Goal: Information Seeking & Learning: Find specific fact

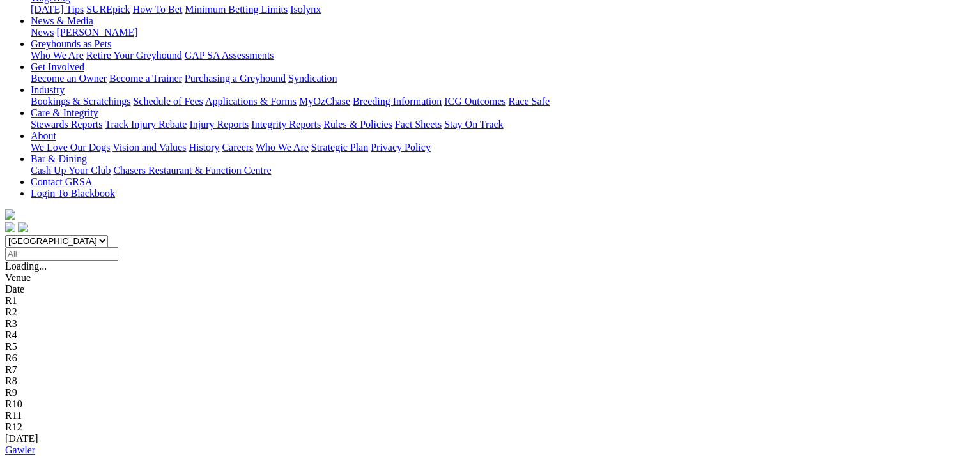
scroll to position [192, 0]
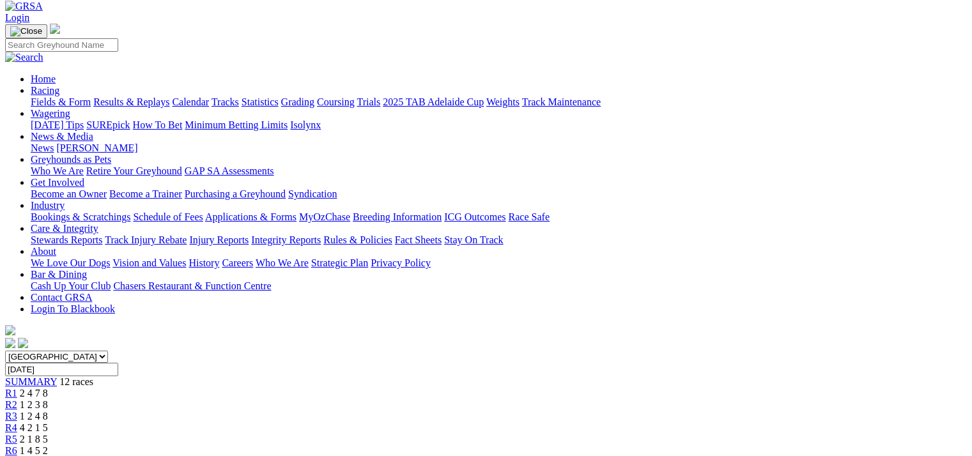
scroll to position [64, 0]
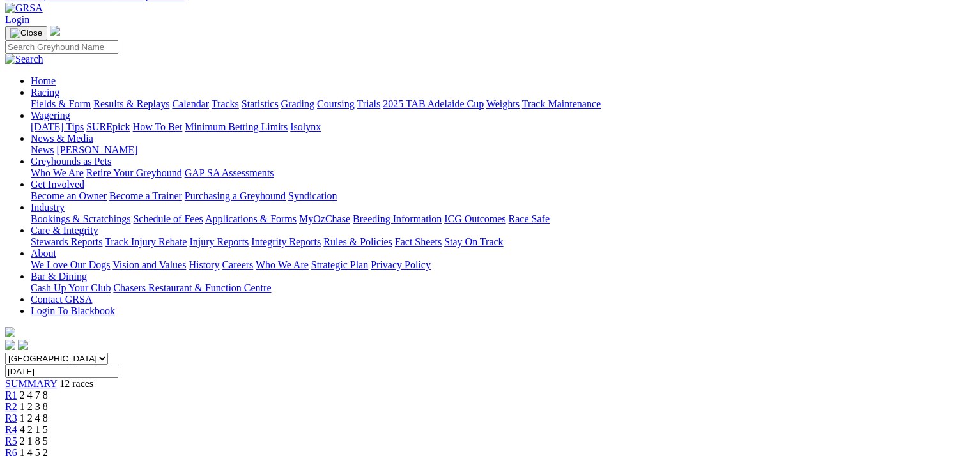
click at [365, 424] on div "R4 4 2 1 5" at bounding box center [485, 429] width 961 height 11
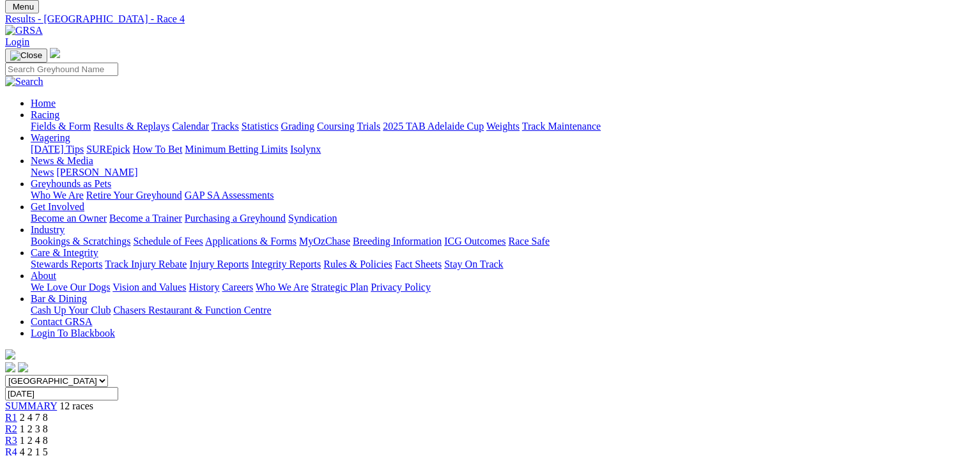
scroll to position [64, 0]
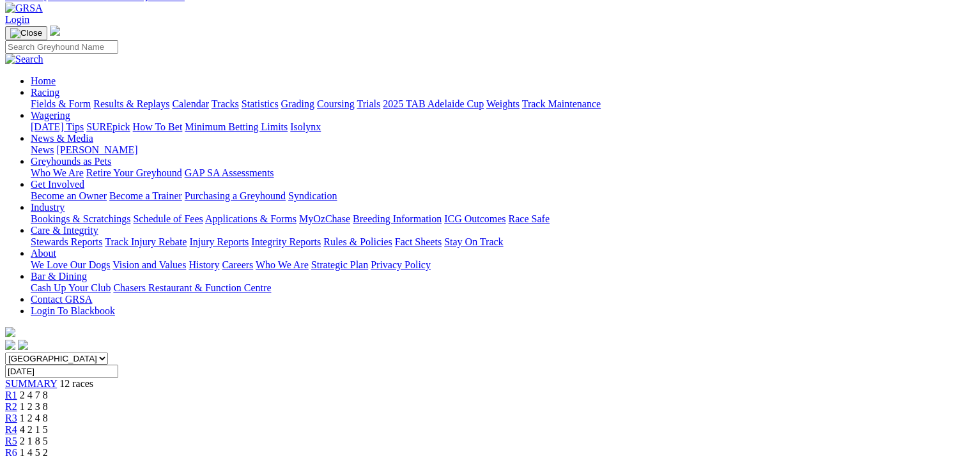
click at [48, 436] on span "2 1 8 5" at bounding box center [34, 441] width 28 height 11
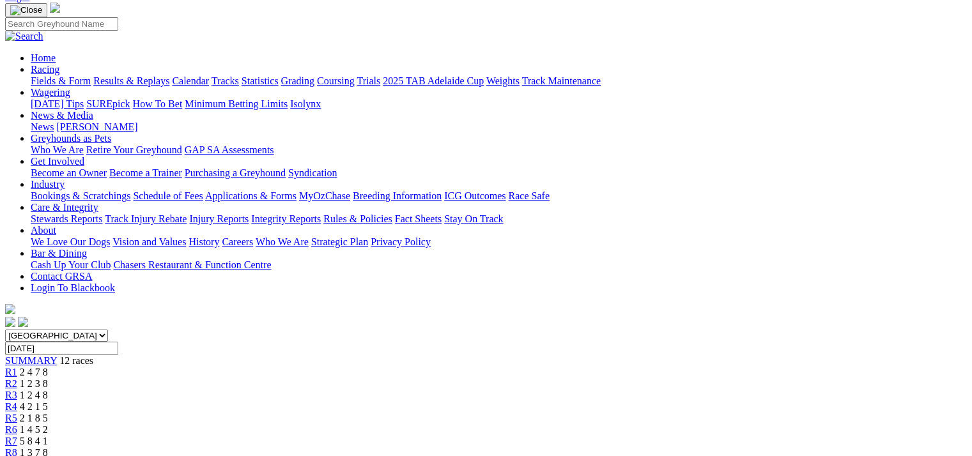
scroll to position [128, 0]
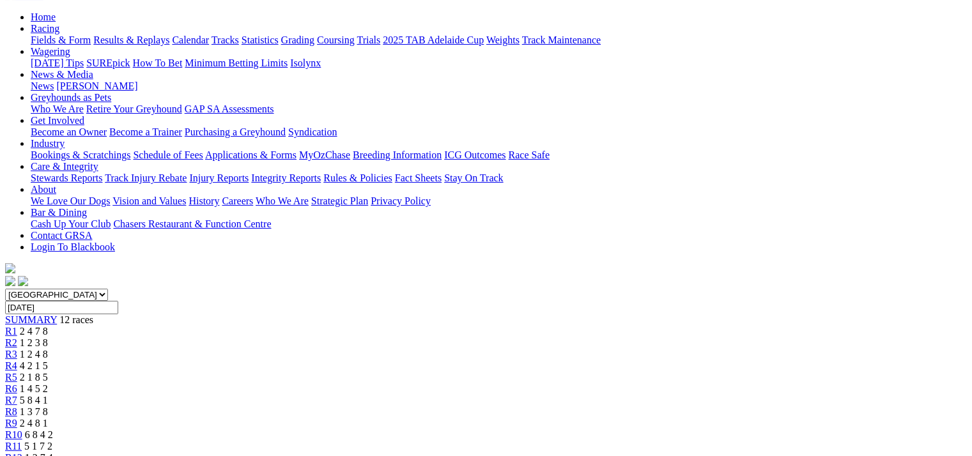
click at [502, 383] on div "R6 1 4 5 2" at bounding box center [485, 388] width 961 height 11
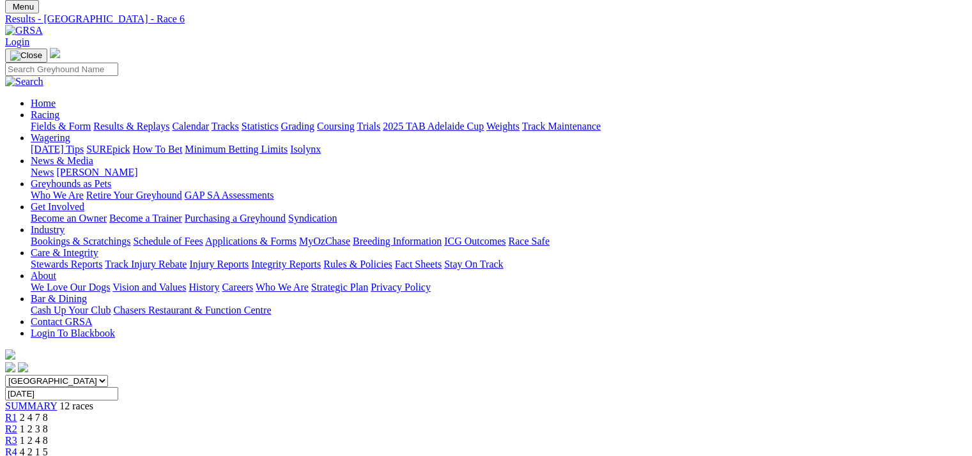
scroll to position [64, 0]
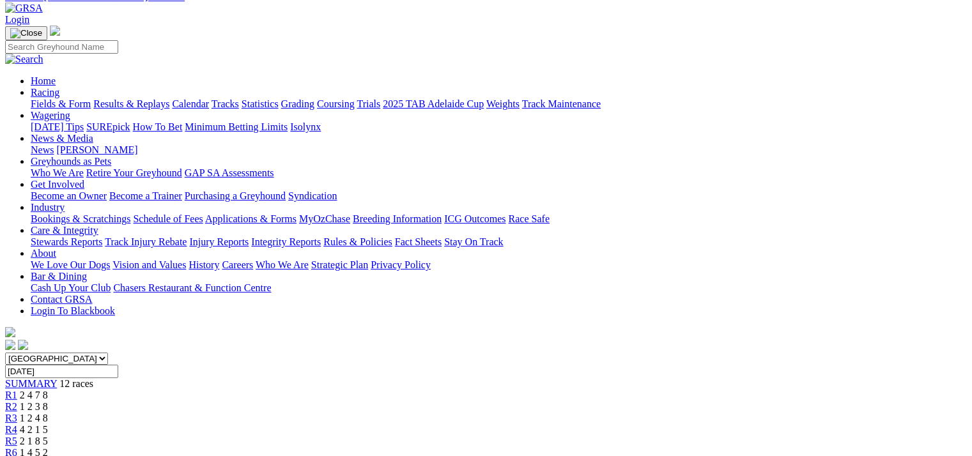
click at [17, 455] on link "R7" at bounding box center [11, 464] width 12 height 11
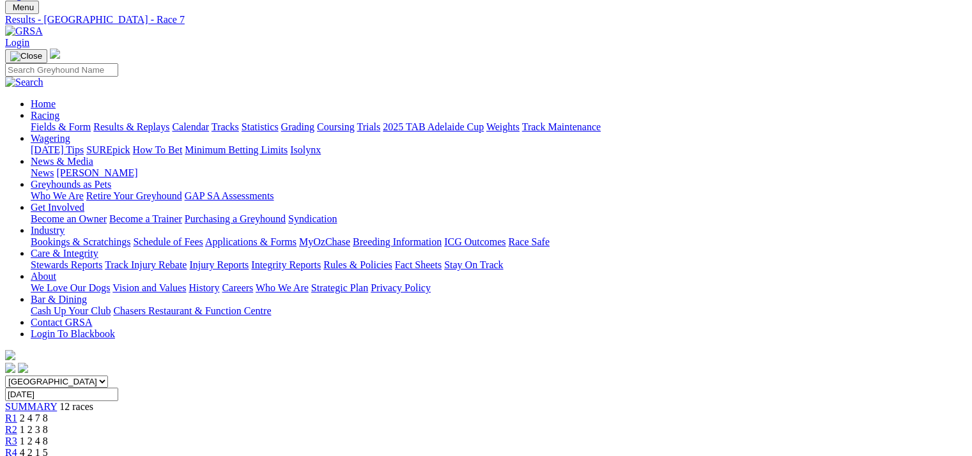
scroll to position [128, 0]
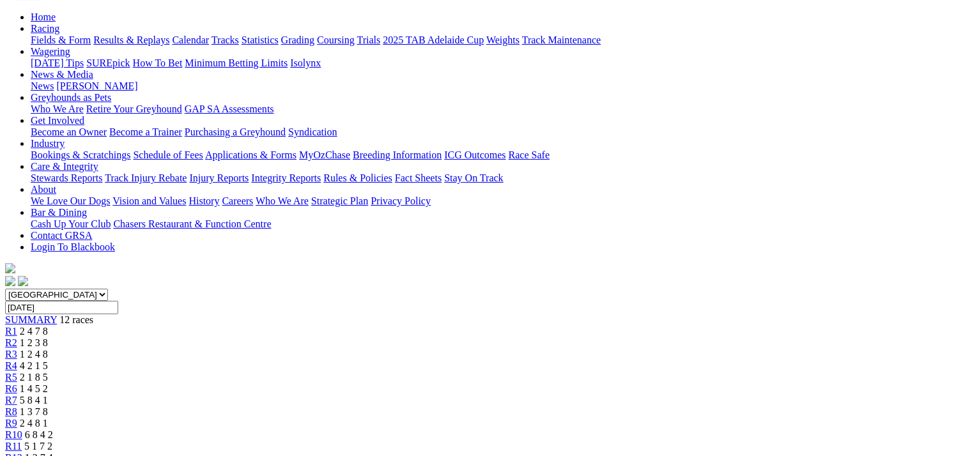
click at [17, 406] on span "R8" at bounding box center [11, 411] width 12 height 11
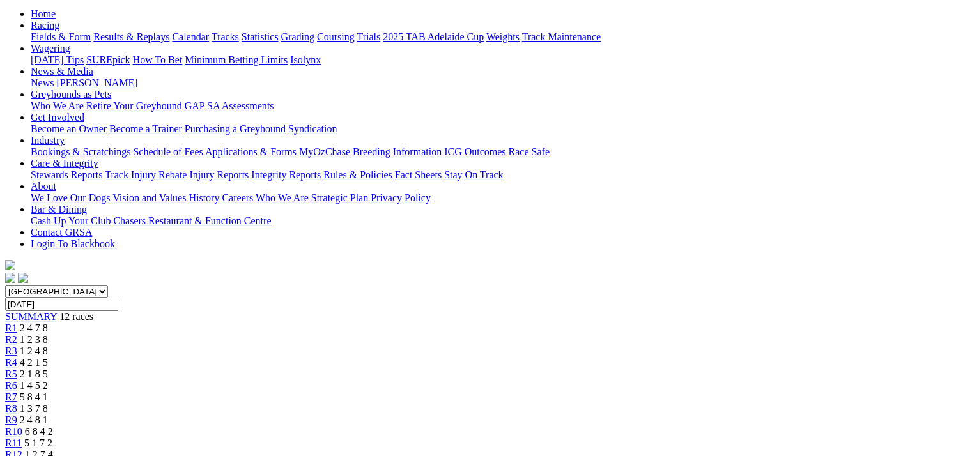
scroll to position [192, 0]
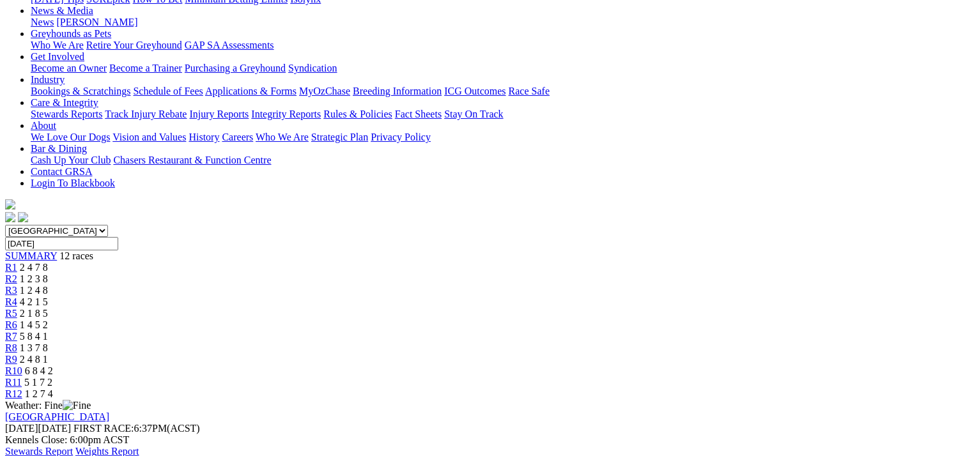
click at [663, 354] on div "R9 2 4 8 1" at bounding box center [485, 359] width 961 height 11
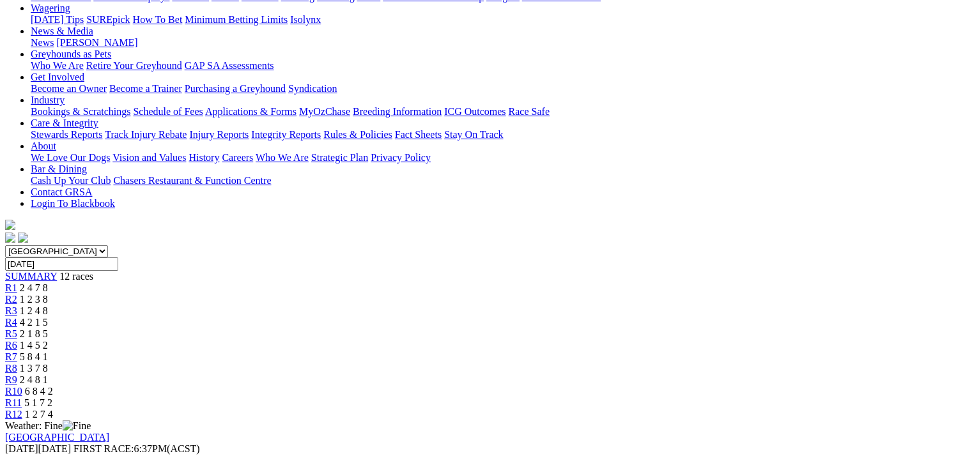
scroll to position [192, 0]
